Goal: Task Accomplishment & Management: Manage account settings

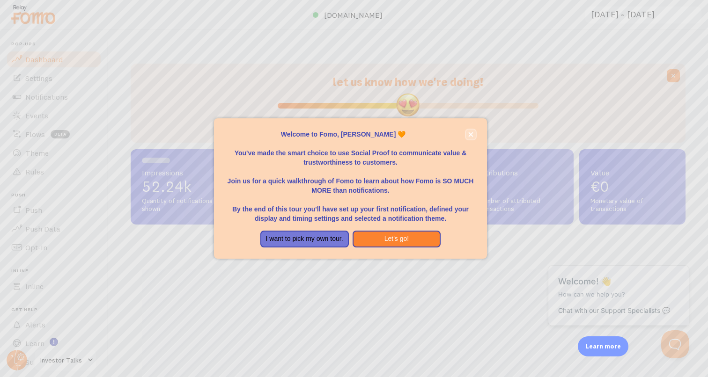
click at [469, 133] on icon "close," at bounding box center [470, 134] width 5 height 5
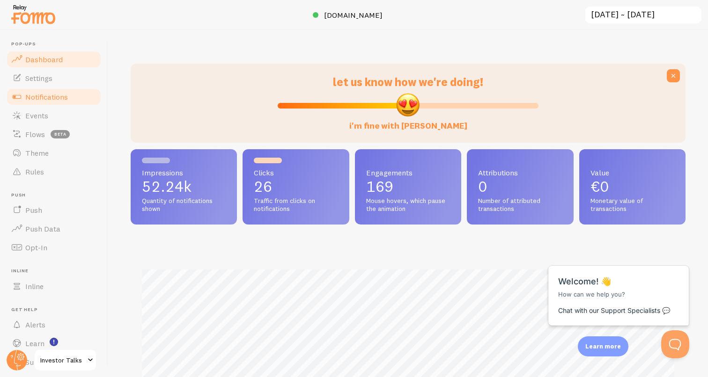
click at [60, 100] on span "Notifications" at bounding box center [46, 96] width 43 height 9
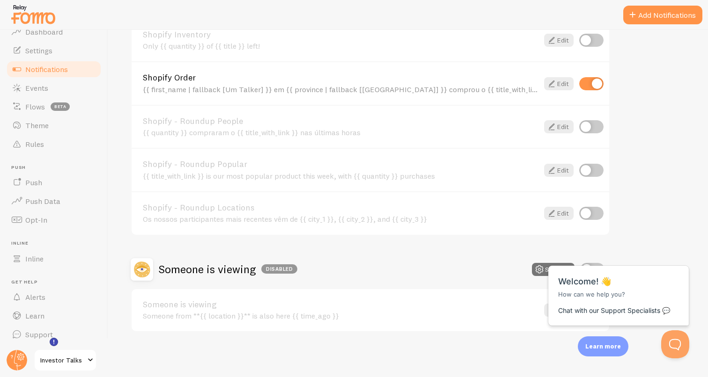
scroll to position [28, 0]
click at [50, 183] on link "Push" at bounding box center [54, 182] width 96 height 19
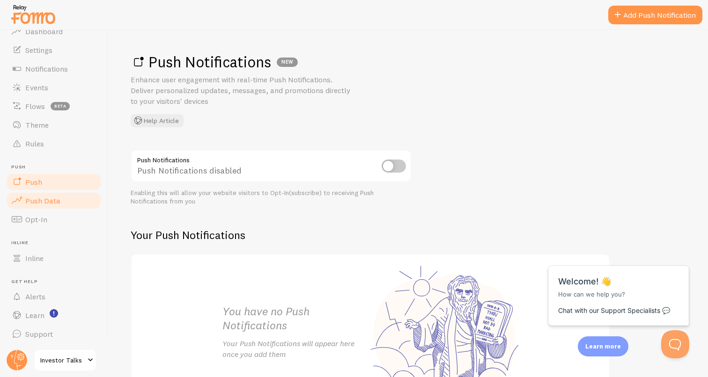
click at [45, 206] on span "Push Data" at bounding box center [42, 200] width 35 height 9
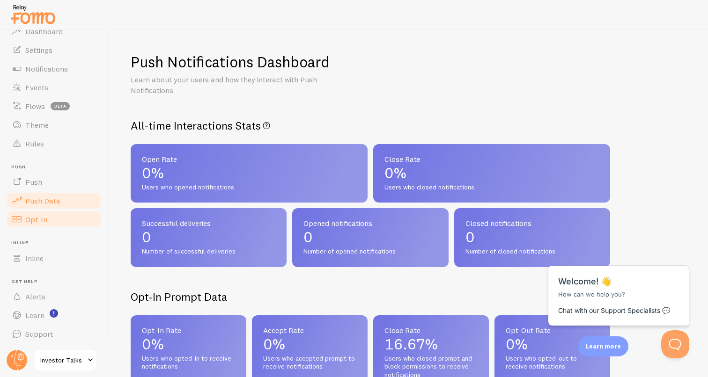
click at [45, 219] on span "Opt-In" at bounding box center [36, 219] width 22 height 9
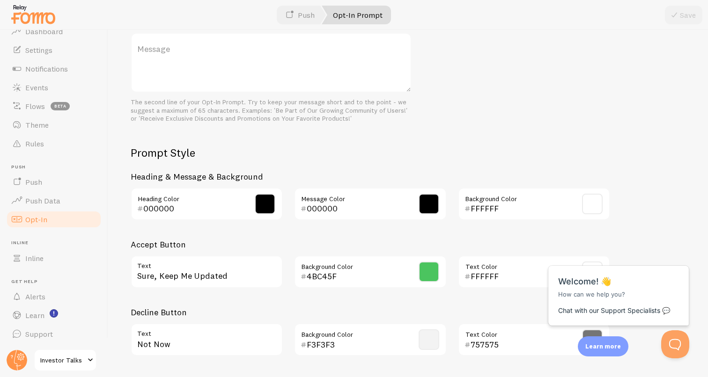
scroll to position [389, 0]
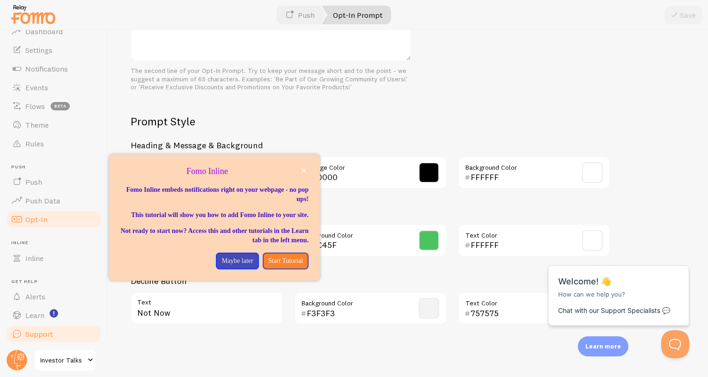
click at [45, 332] on span "Support" at bounding box center [39, 334] width 28 height 9
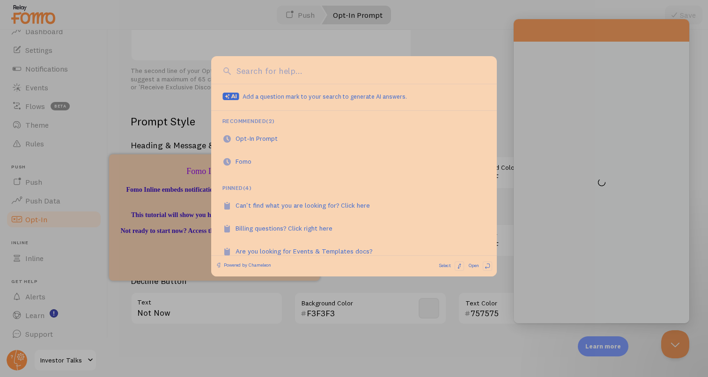
scroll to position [0, 0]
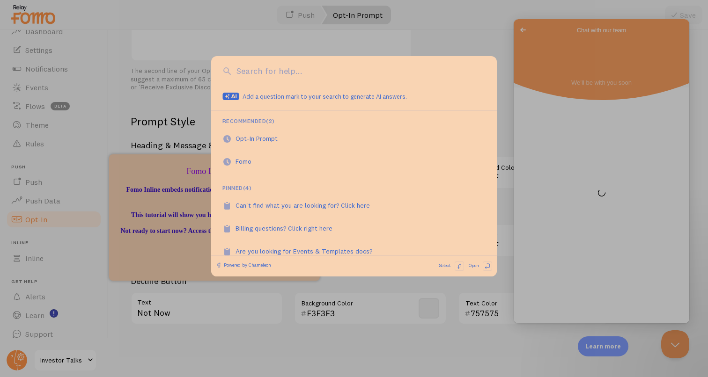
click at [191, 131] on div at bounding box center [354, 188] width 708 height 377
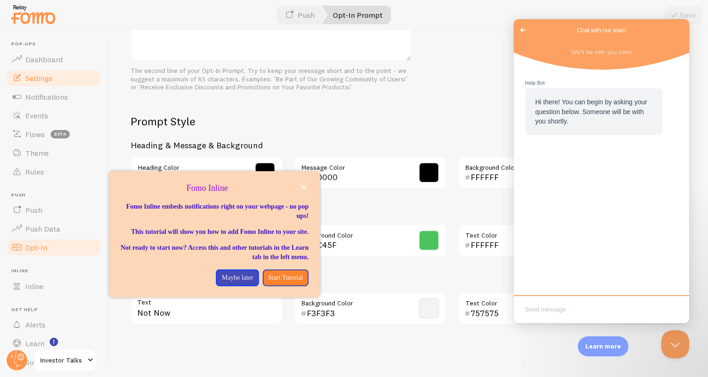
click at [67, 71] on link "Settings" at bounding box center [54, 78] width 96 height 19
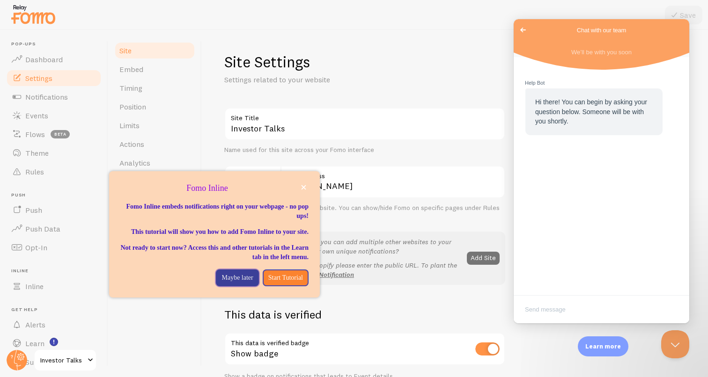
click at [241, 283] on button "Maybe later" at bounding box center [237, 278] width 43 height 17
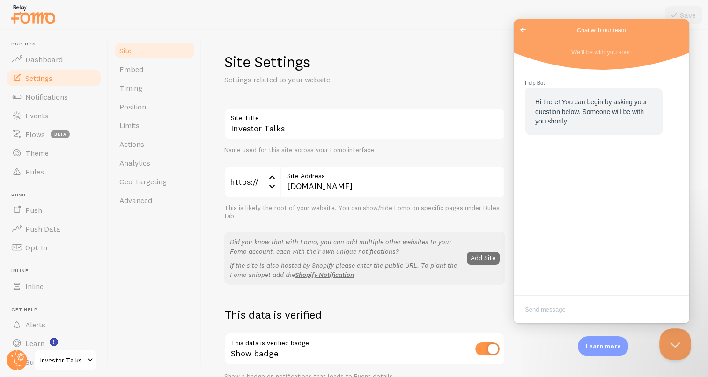
click at [662, 341] on button "Close Beacon popover" at bounding box center [673, 343] width 28 height 28
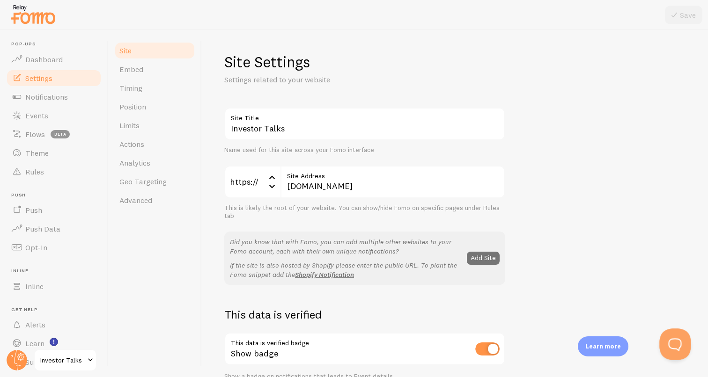
click at [662, 341] on button "Open Beacon popover" at bounding box center [673, 343] width 28 height 28
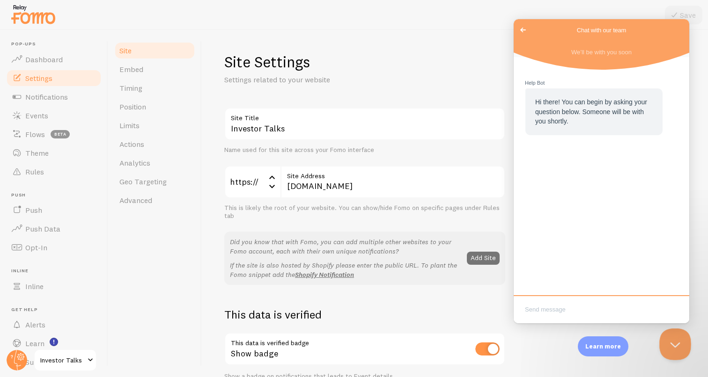
click at [665, 342] on button "Close Beacon popover" at bounding box center [673, 343] width 28 height 28
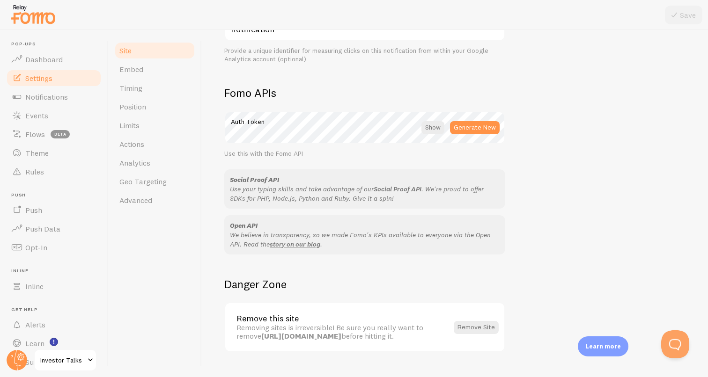
scroll to position [507, 0]
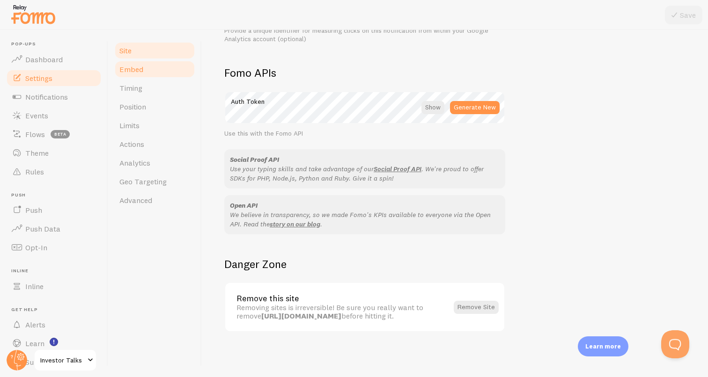
click at [188, 75] on link "Embed" at bounding box center [155, 69] width 82 height 19
